Goal: Information Seeking & Learning: Learn about a topic

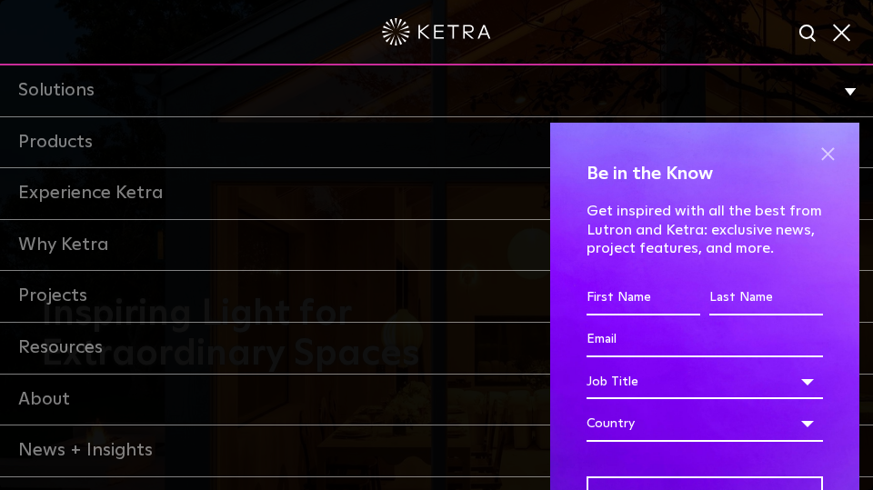
click at [821, 155] on span at bounding box center [827, 154] width 27 height 27
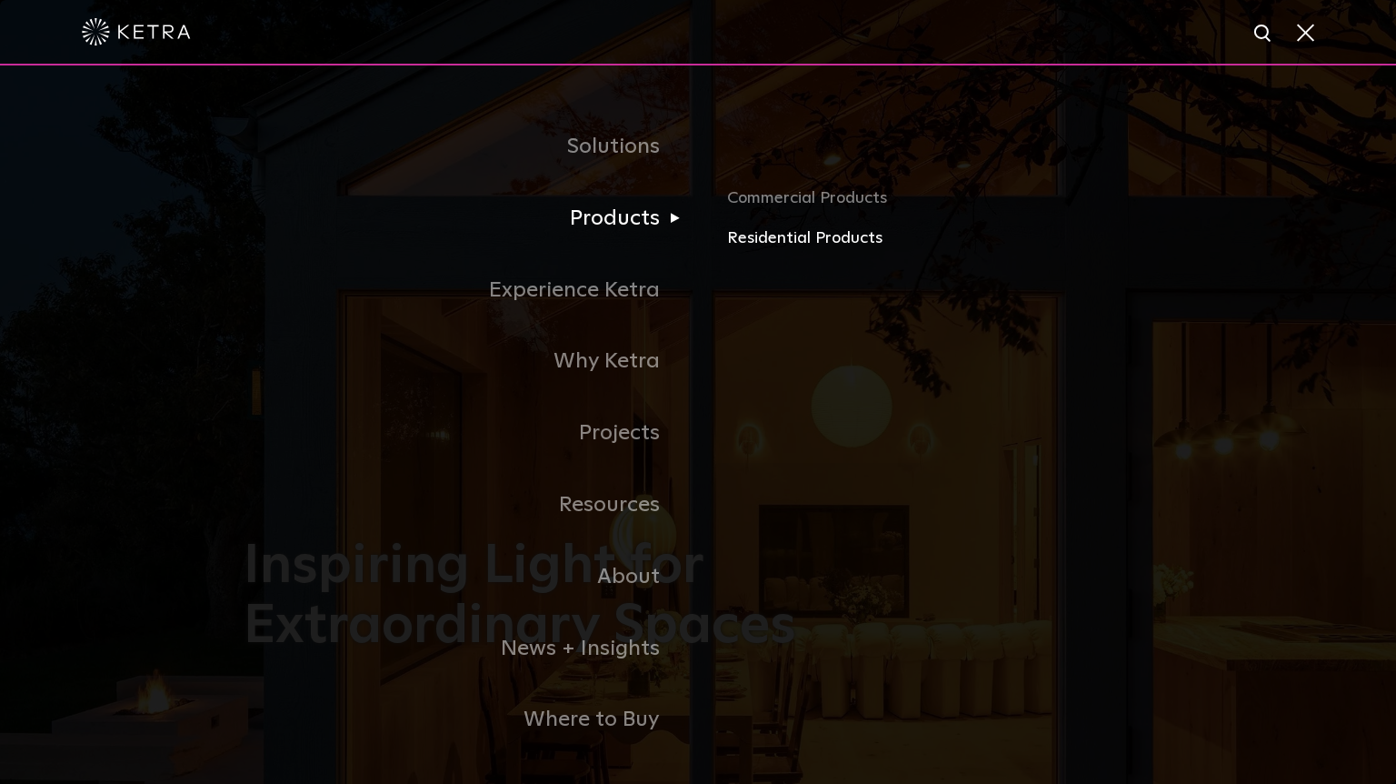
click at [765, 239] on link "Residential Products" at bounding box center [939, 238] width 425 height 26
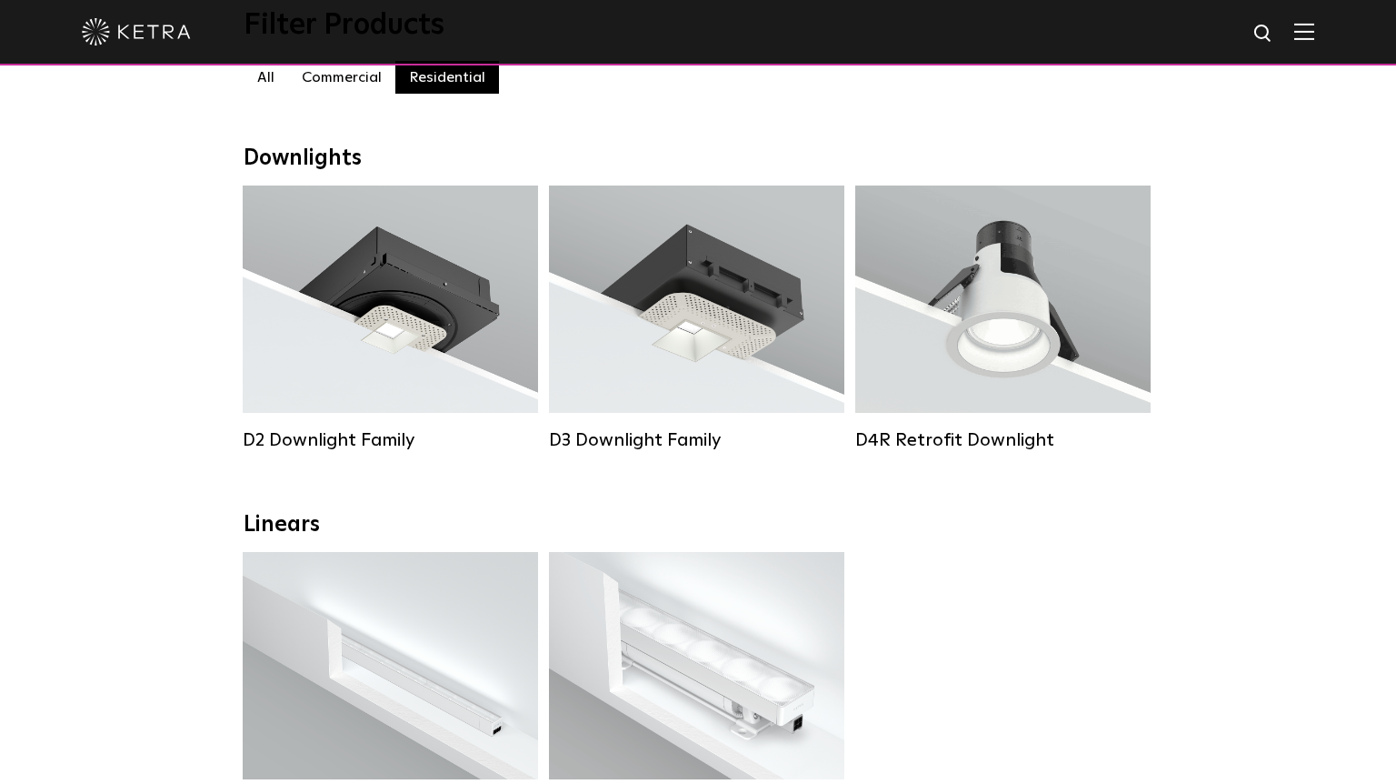
scroll to position [217, 0]
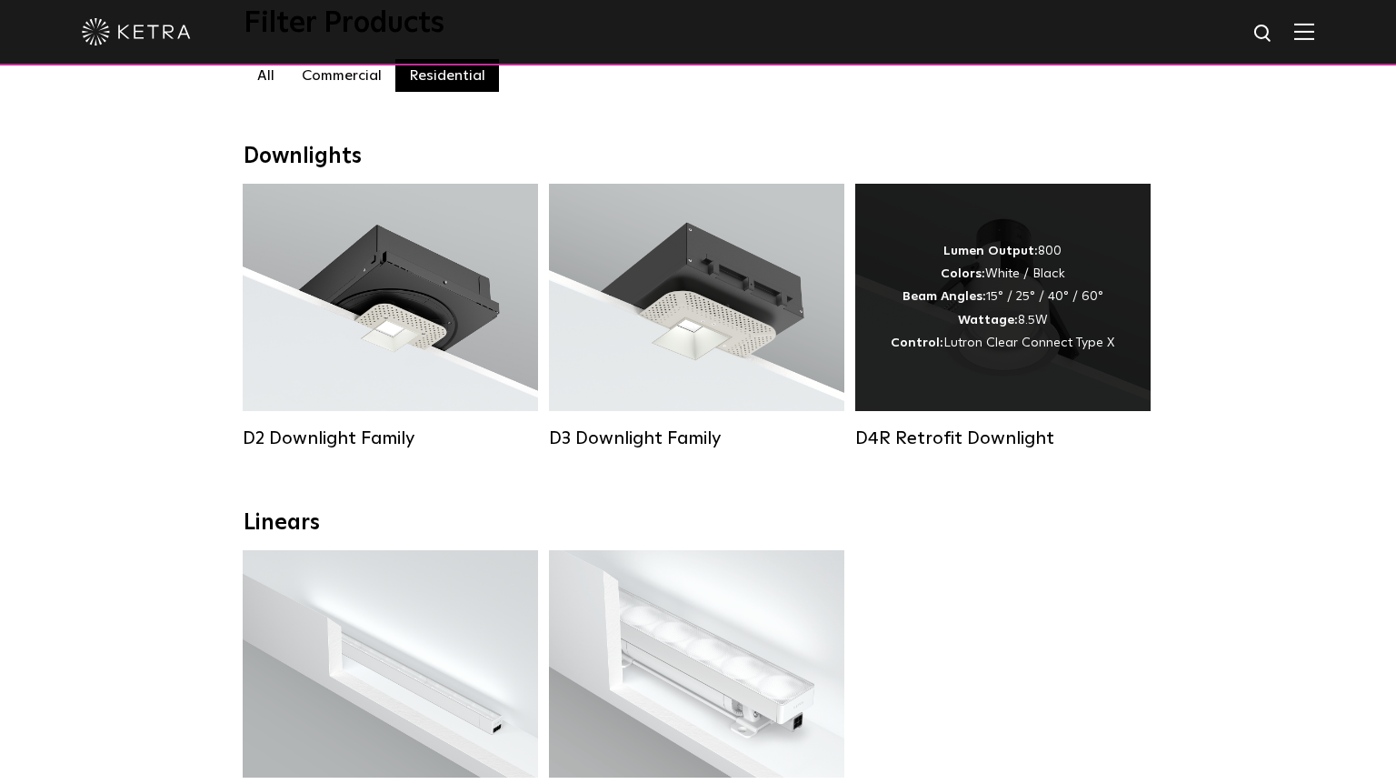
click at [931, 319] on div "Lumen Output: 800 Colors: White / Black Beam Angles: 15° / 25° / 40° / 60° Watt…" at bounding box center [1003, 297] width 224 height 115
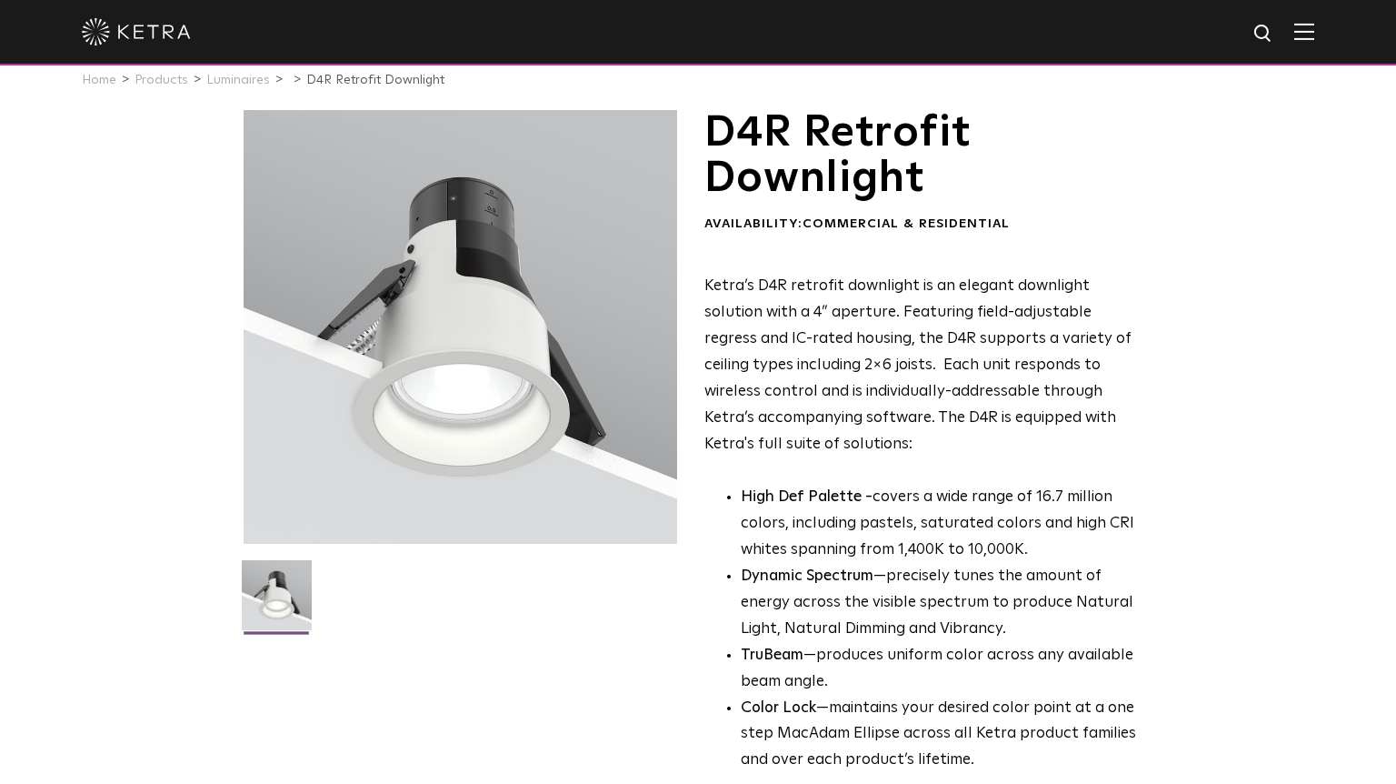
scroll to position [27, 0]
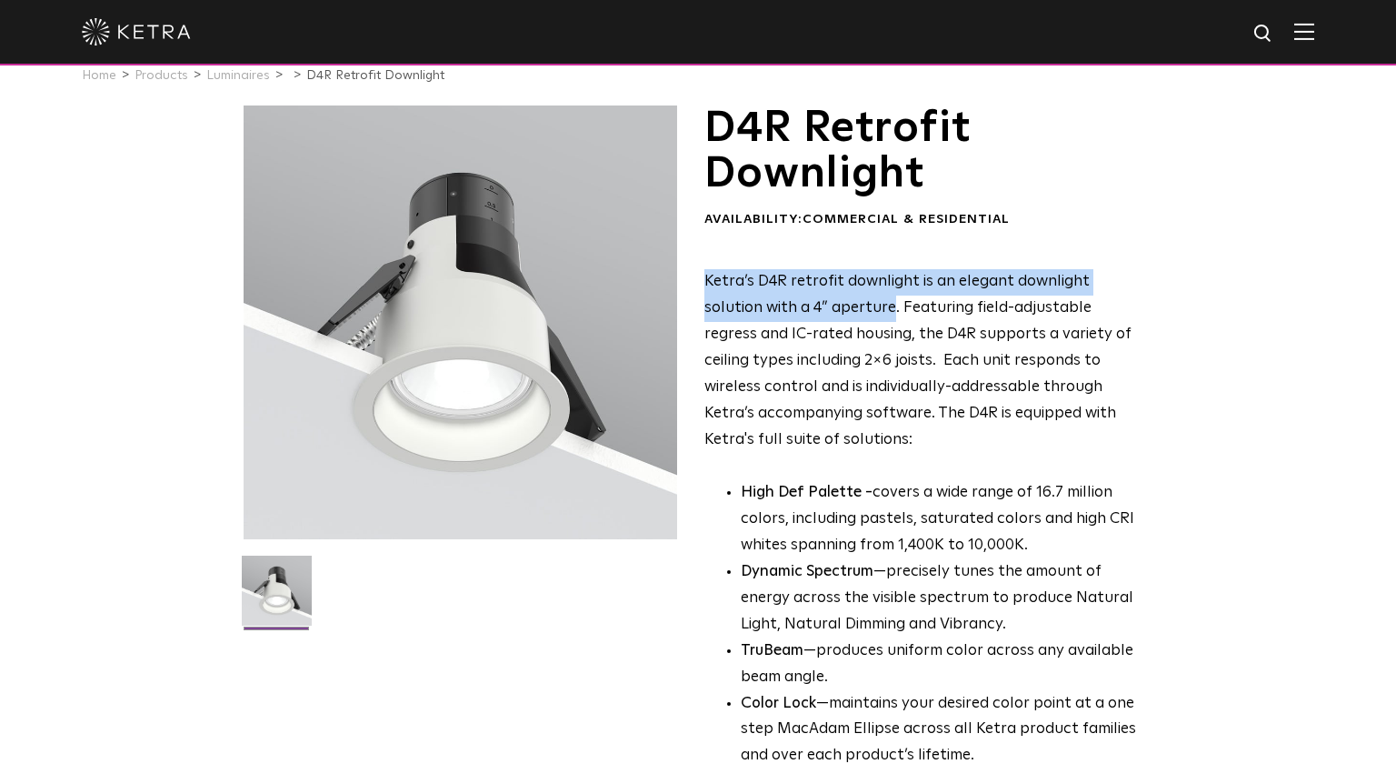
drag, startPoint x: 705, startPoint y: 284, endPoint x: 834, endPoint y: 306, distance: 130.2
click at [834, 306] on p "Ketra’s D4R retrofit downlight is an elegant downlight solution with a 4” apert…" at bounding box center [926, 361] width 443 height 184
drag, startPoint x: 836, startPoint y: 307, endPoint x: 703, endPoint y: 282, distance: 136.0
click at [703, 282] on div "D4R Retrofit Downlight Availability: Commercial & Residential Ketra’s D4R retro…" at bounding box center [698, 572] width 909 height 935
copy p "Ketra’s D4R retrofit downlight is an elegant downlight solution with a 4” apert…"
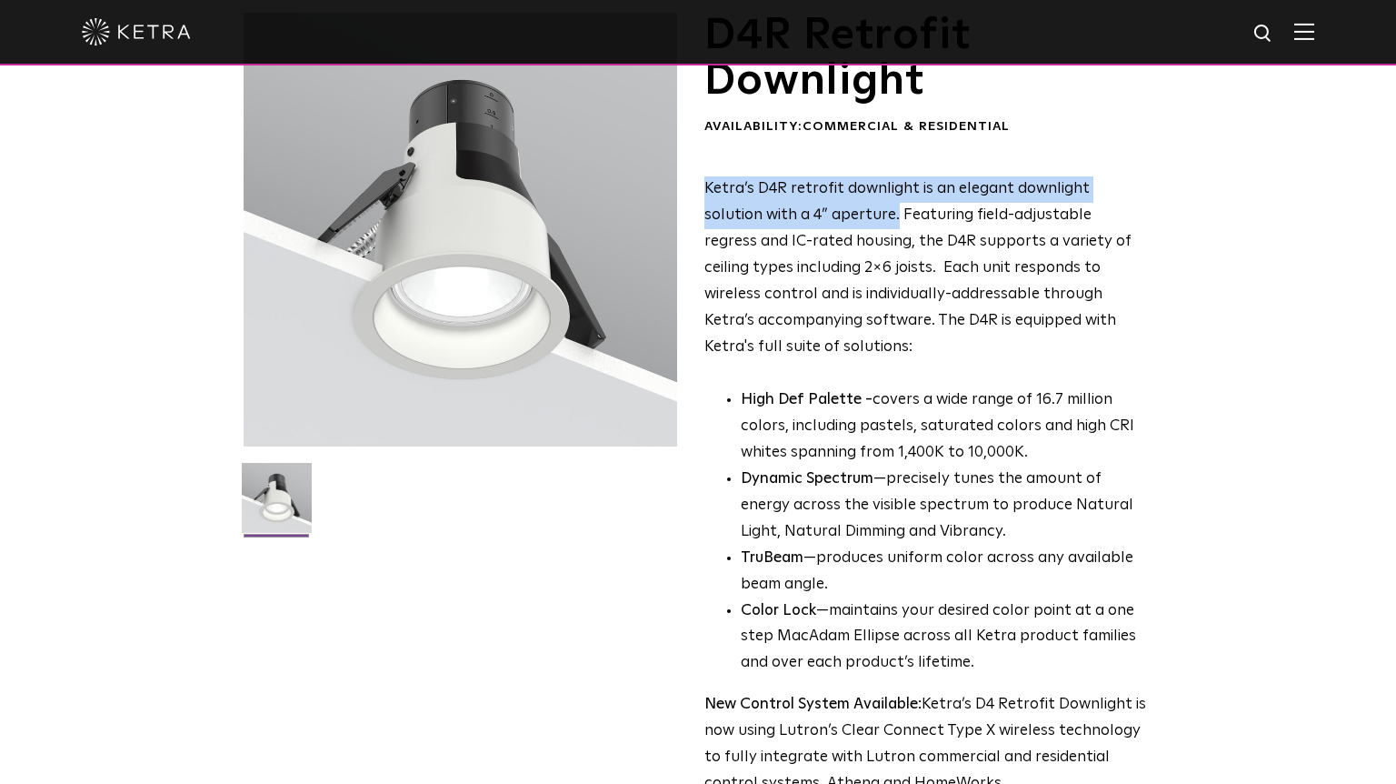
scroll to position [121, 0]
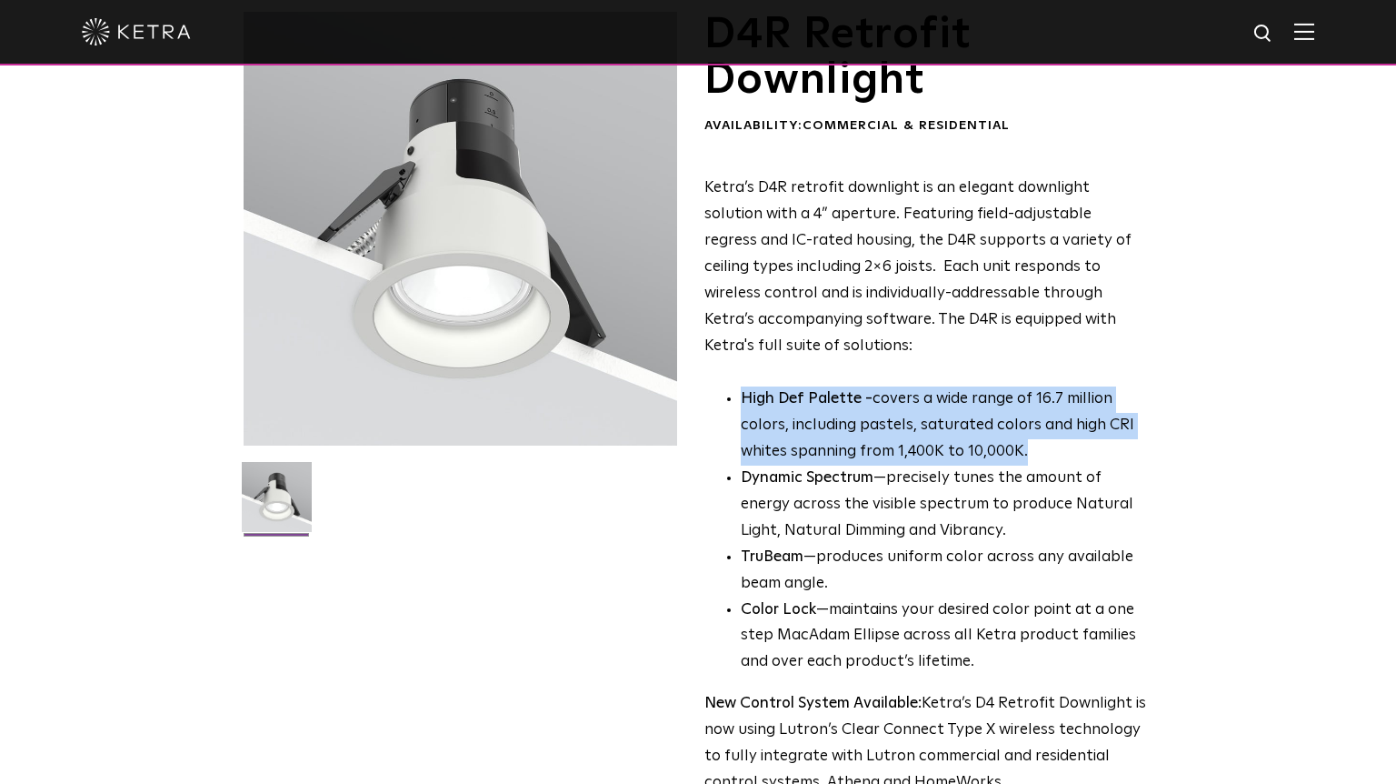
drag, startPoint x: 742, startPoint y: 400, endPoint x: 1028, endPoint y: 451, distance: 290.8
click at [1028, 451] on p "High Def Palette - covers a wide range of 16.7 million colors, including pastel…" at bounding box center [944, 425] width 406 height 79
copy p "High Def Palette - covers a wide range of 16.7 million colors, including pastel…"
